Goal: Task Accomplishment & Management: Manage account settings

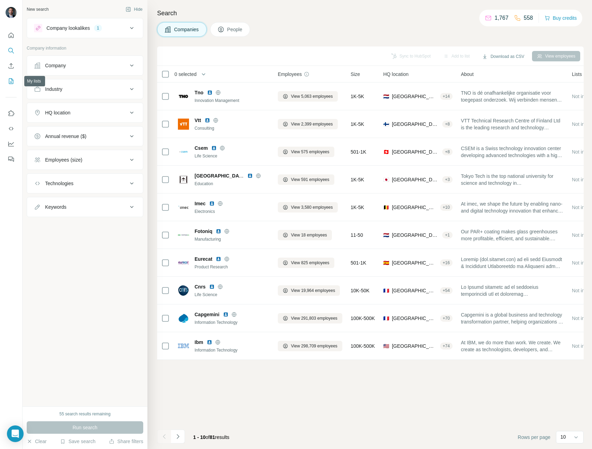
click at [9, 80] on icon "My lists" at bounding box center [11, 81] width 5 height 6
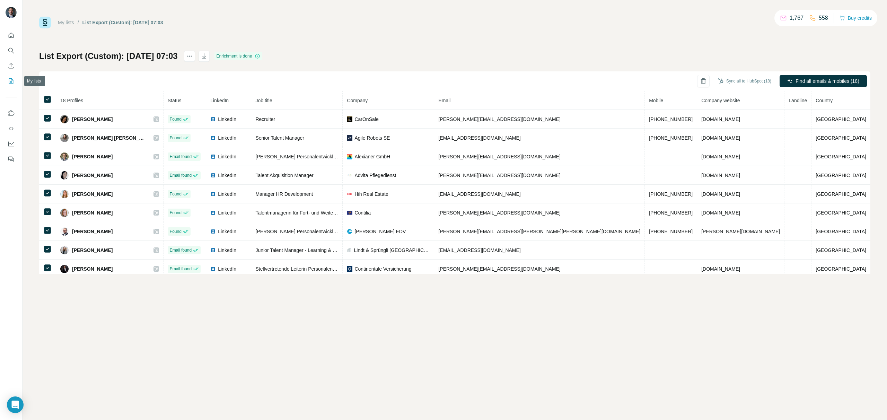
click at [12, 77] on button "My lists" at bounding box center [11, 81] width 11 height 12
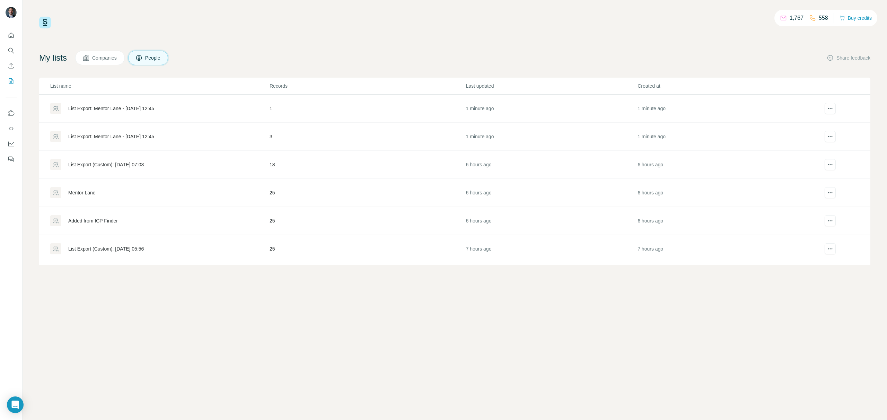
click at [114, 134] on div "List Export: Mentor Lane - 08/09/2025 12:45" at bounding box center [111, 136] width 86 height 7
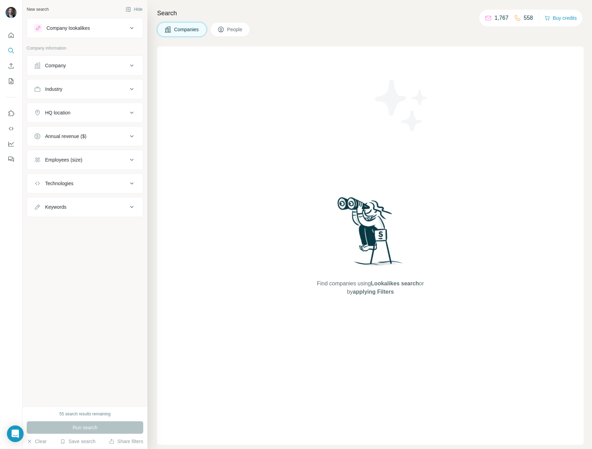
click at [217, 27] on button "People" at bounding box center [230, 29] width 40 height 15
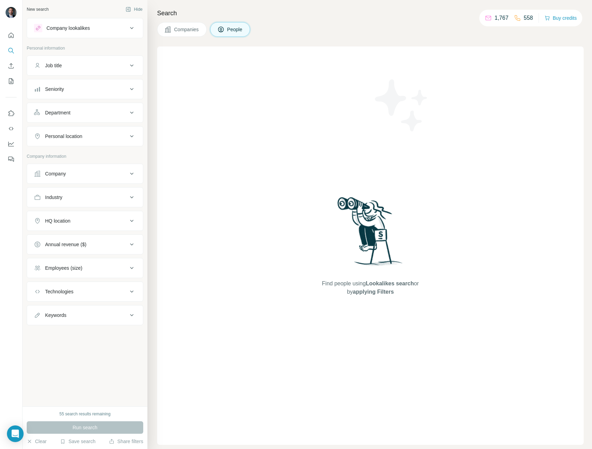
click at [88, 26] on div "Company lookalikes" at bounding box center [67, 28] width 43 height 7
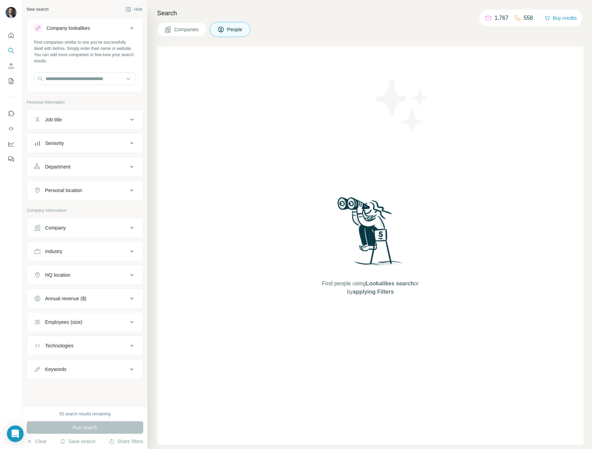
click at [88, 27] on div "Company lookalikes" at bounding box center [67, 28] width 43 height 7
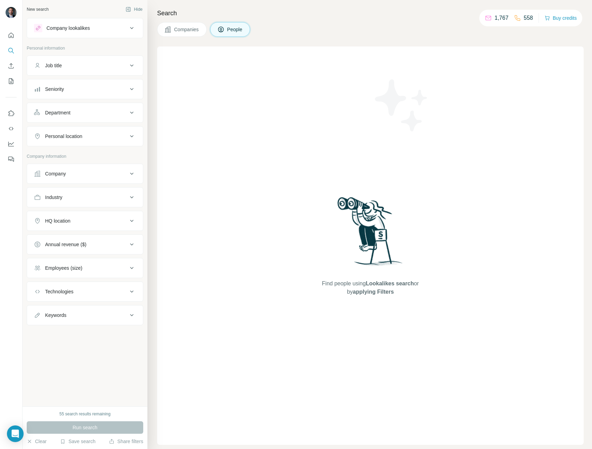
click at [184, 35] on button "Companies" at bounding box center [182, 29] width 50 height 15
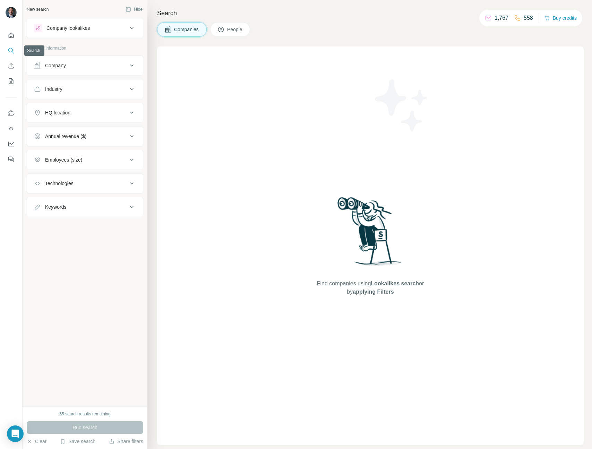
click at [6, 48] on button "Search" at bounding box center [11, 50] width 11 height 12
click at [8, 52] on icon "Search" at bounding box center [11, 50] width 7 height 7
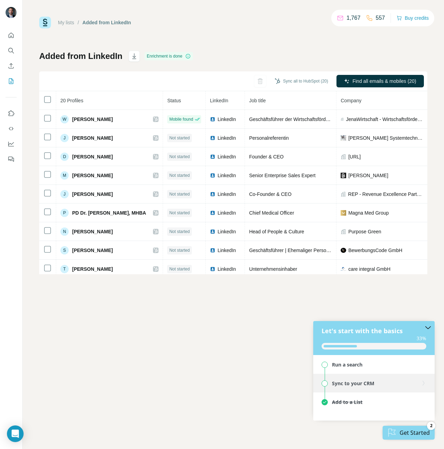
click at [386, 384] on div "Sync to your CRM" at bounding box center [374, 383] width 92 height 7
click at [404, 430] on div "Get Started" at bounding box center [408, 433] width 52 height 14
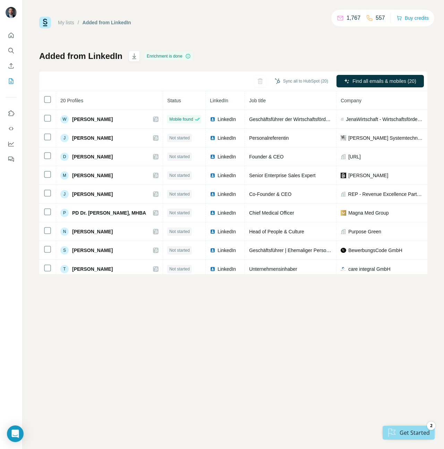
click at [400, 433] on div "Get Started" at bounding box center [408, 433] width 52 height 14
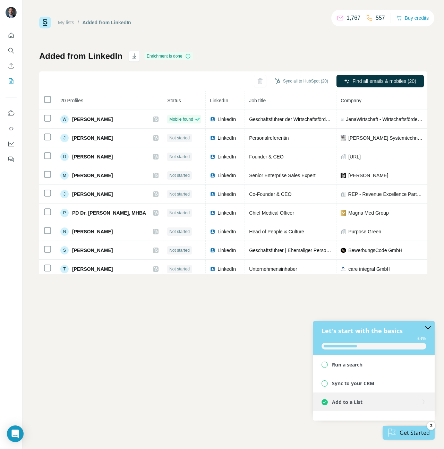
click at [329, 399] on div "Add to a List" at bounding box center [374, 402] width 92 height 7
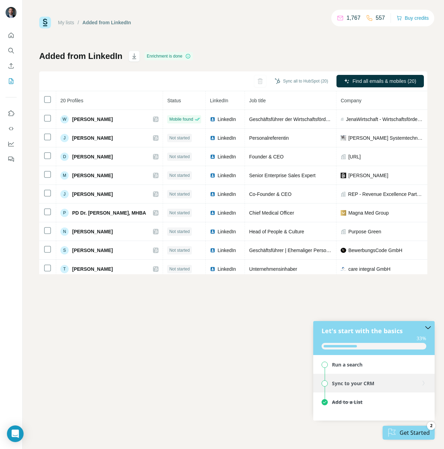
click at [334, 382] on div "Sync to your CRM" at bounding box center [353, 383] width 42 height 7
click at [327, 379] on div "Sync to your CRM" at bounding box center [373, 383] width 121 height 19
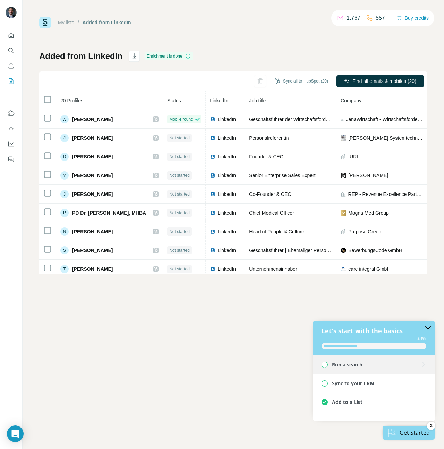
click at [327, 362] on div "Run a search" at bounding box center [324, 365] width 6 height 6
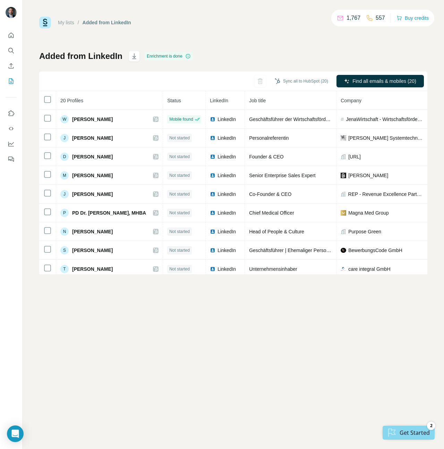
click at [427, 329] on div "My lists / Added from LinkedIn 1,767 557 Buy credits Added from LinkedIn Enrich…" at bounding box center [233, 224] width 421 height 449
click at [406, 426] on div "Get Started" at bounding box center [408, 433] width 52 height 14
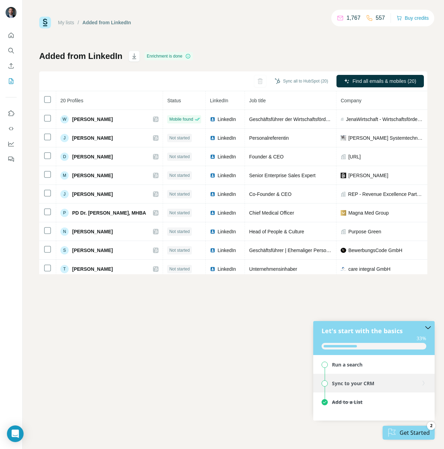
click at [393, 377] on div "Sync to your CRM" at bounding box center [373, 383] width 121 height 19
click at [423, 335] on span "33%" at bounding box center [421, 338] width 10 height 7
click at [425, 330] on icon "close checklist" at bounding box center [428, 328] width 6 height 6
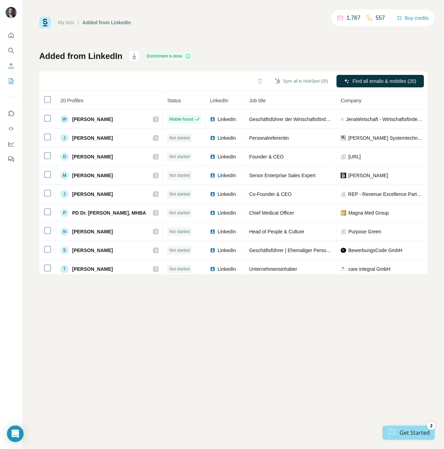
click at [408, 429] on div "Get Started" at bounding box center [408, 433] width 52 height 14
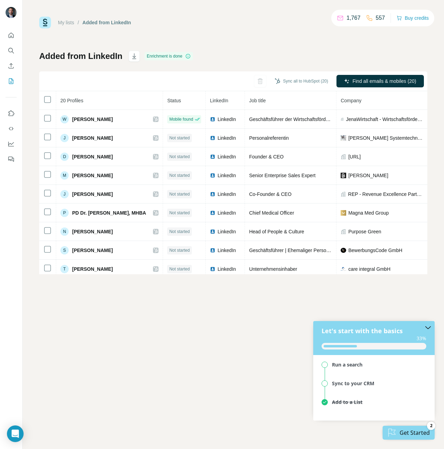
click at [431, 425] on upt-list-badge "2" at bounding box center [431, 426] width 8 height 8
click at [341, 399] on div "Add to a List" at bounding box center [347, 402] width 31 height 7
click at [345, 387] on div "Sync to your CRM" at bounding box center [373, 383] width 121 height 19
click at [247, 376] on div "My lists / Added from LinkedIn 1,767 557 Buy credits Added from LinkedIn Enrich…" at bounding box center [233, 224] width 421 height 449
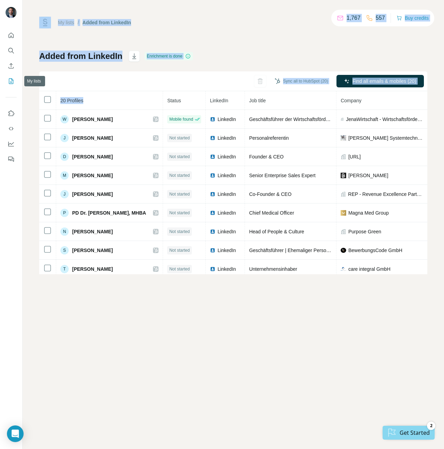
drag, startPoint x: 26, startPoint y: 92, endPoint x: 63, endPoint y: 106, distance: 39.5
click at [62, 106] on div "My lists / Added from LinkedIn 1,767 557 Buy credits Added from LinkedIn Enrich…" at bounding box center [222, 224] width 444 height 449
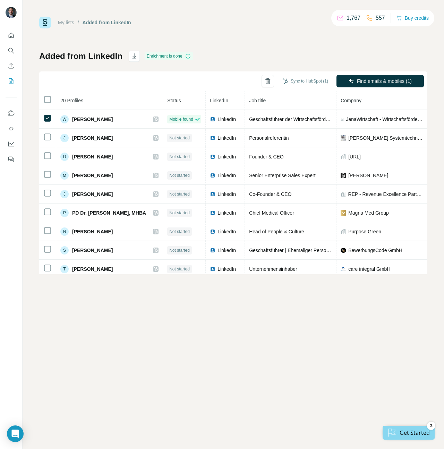
click at [252, 309] on div "My lists / Added from LinkedIn 1,767 557 Buy credits Added from LinkedIn Enrich…" at bounding box center [233, 224] width 421 height 449
